Goal: Task Accomplishment & Management: Manage account settings

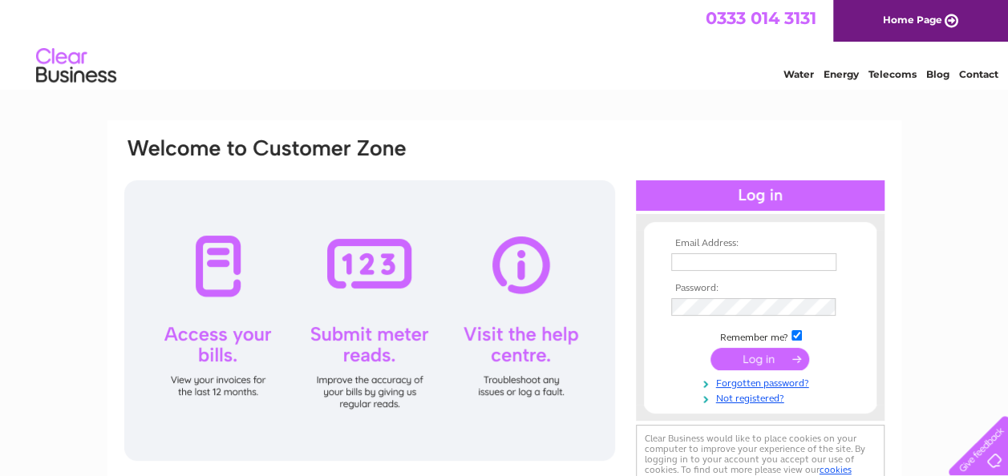
type input "coffeecurerathmore@gmail.com"
click at [769, 362] on input "submit" at bounding box center [760, 359] width 99 height 22
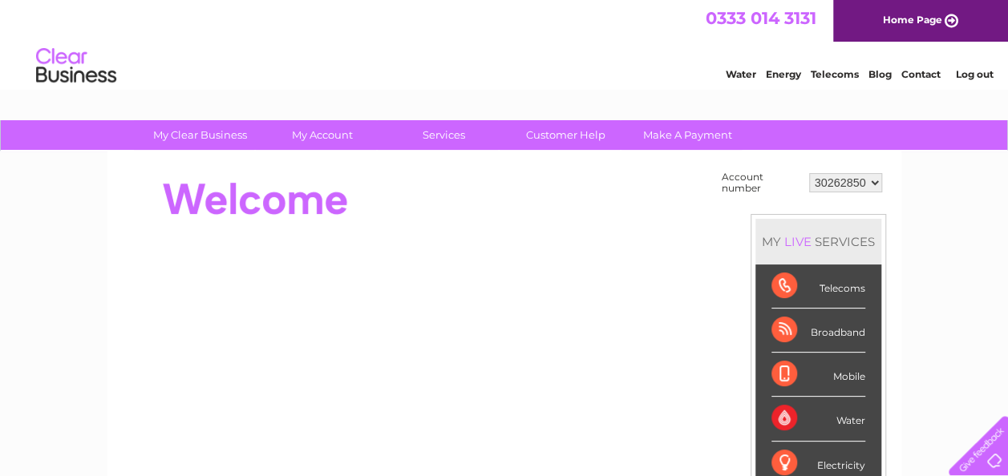
scroll to position [80, 0]
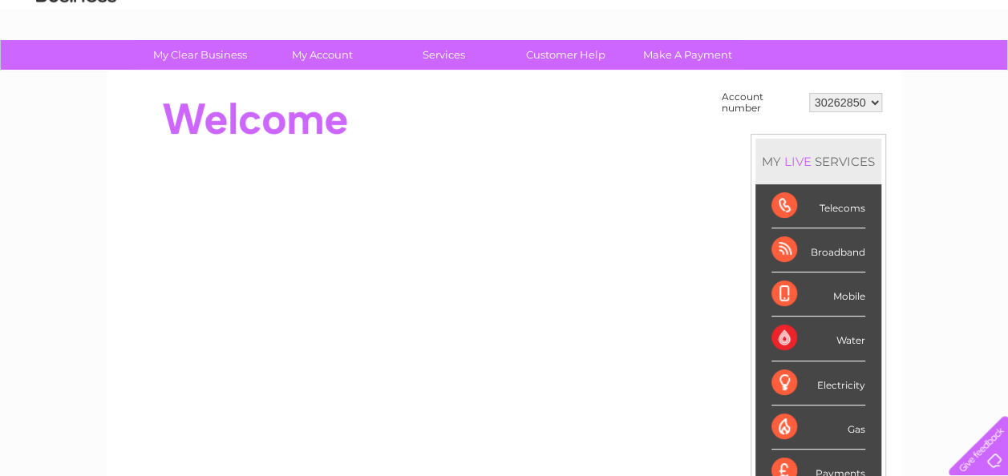
click at [830, 253] on div "Broadband" at bounding box center [819, 251] width 94 height 44
click at [780, 251] on div "Broadband" at bounding box center [819, 251] width 94 height 44
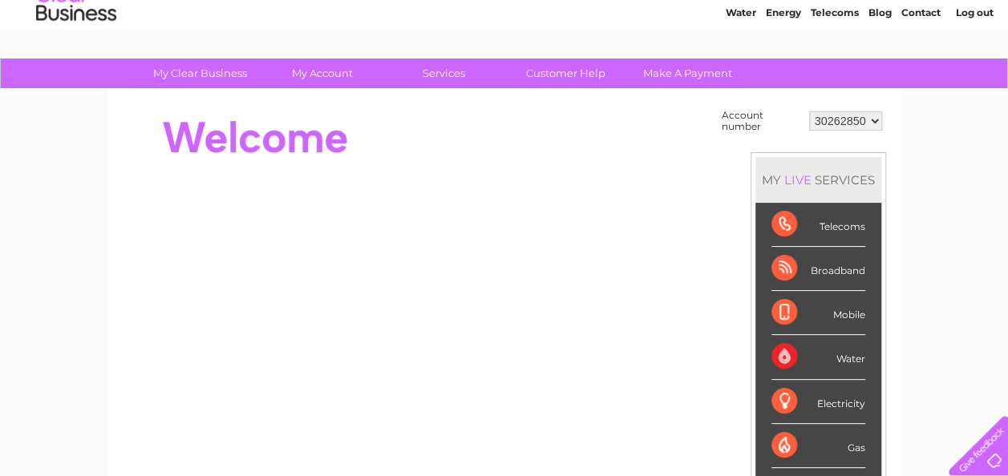
scroll to position [0, 0]
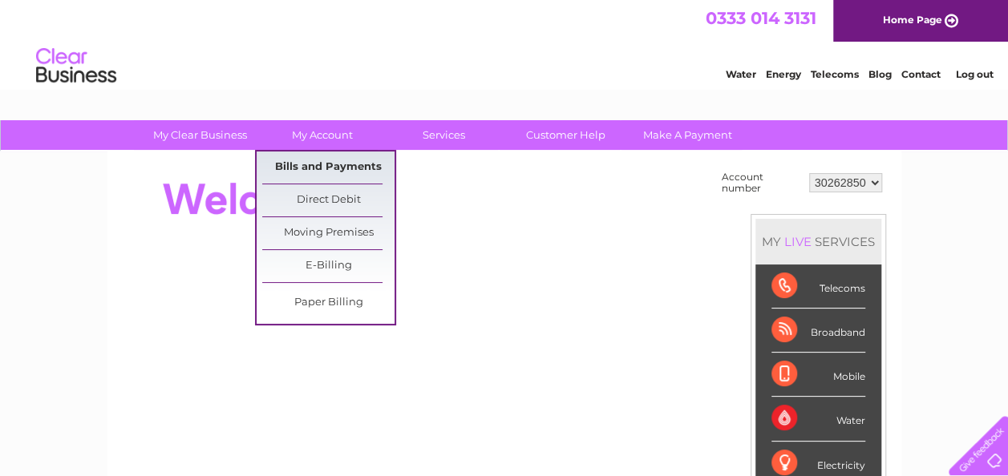
click at [322, 161] on link "Bills and Payments" at bounding box center [328, 168] width 132 height 32
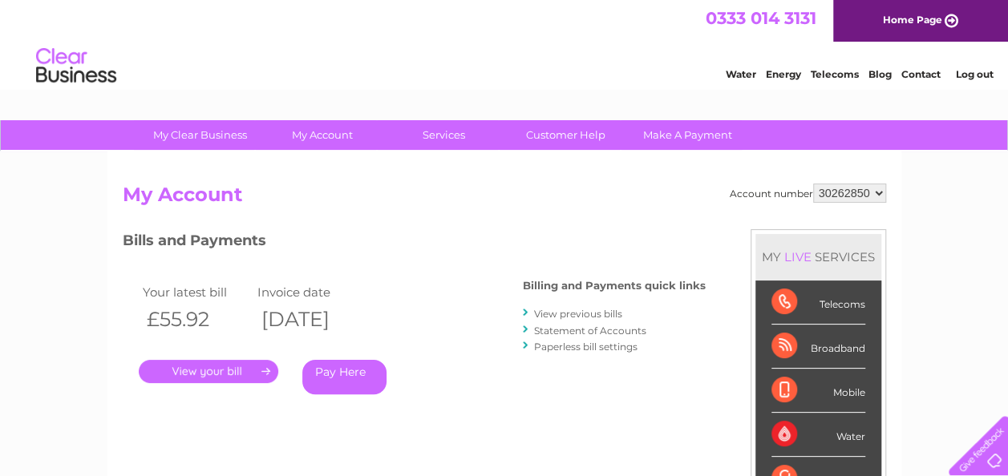
click at [230, 375] on link "." at bounding box center [209, 371] width 140 height 23
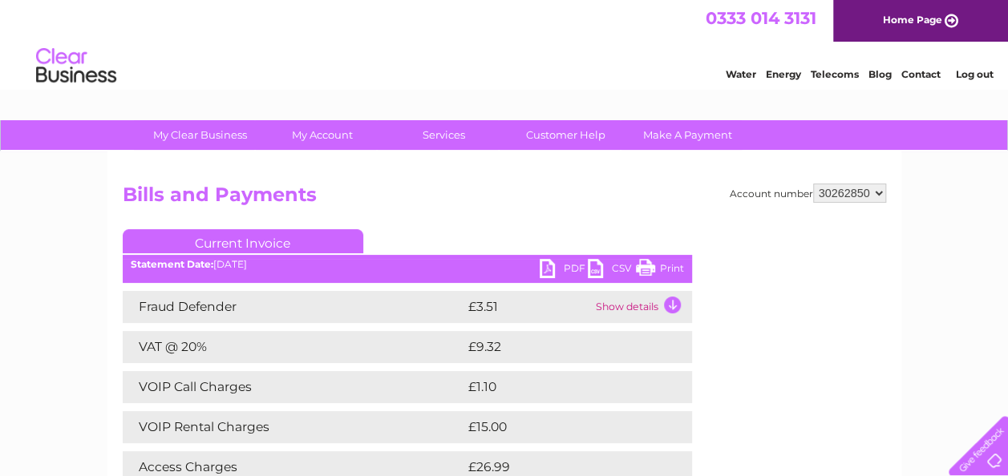
click at [575, 270] on link "PDF" at bounding box center [564, 270] width 48 height 23
click at [571, 267] on link "PDF" at bounding box center [564, 270] width 48 height 23
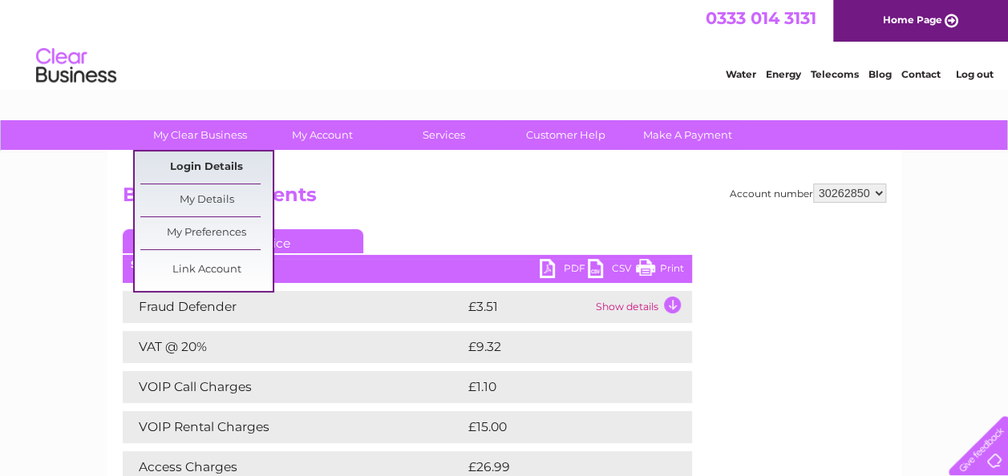
click at [218, 162] on link "Login Details" at bounding box center [206, 168] width 132 height 32
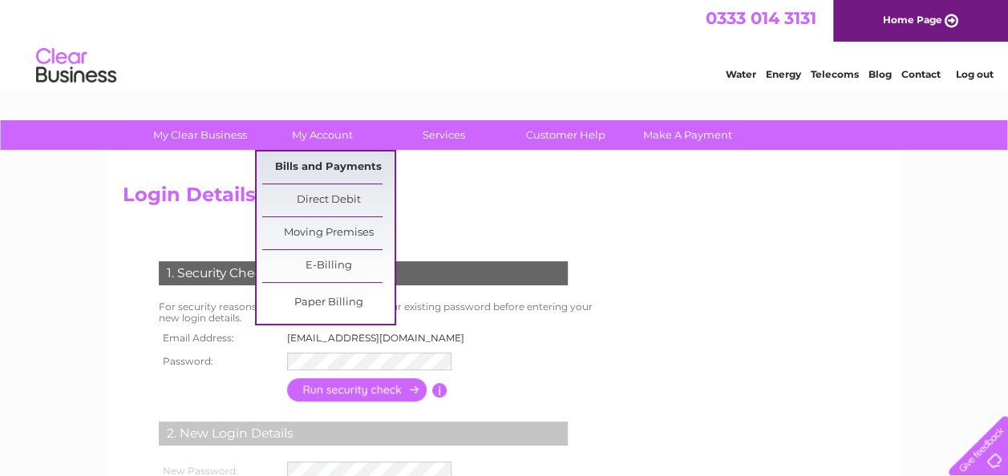
click at [334, 160] on link "Bills and Payments" at bounding box center [328, 168] width 132 height 32
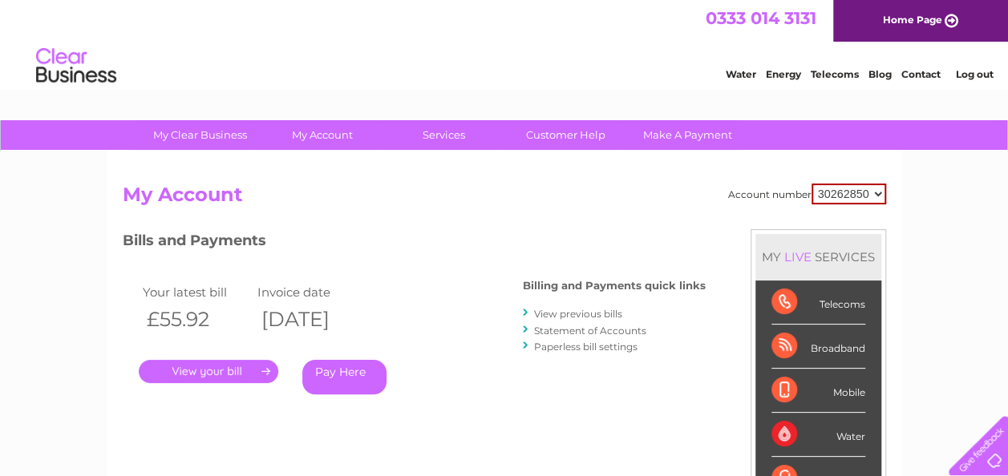
click at [983, 68] on link "Log out" at bounding box center [974, 74] width 38 height 12
